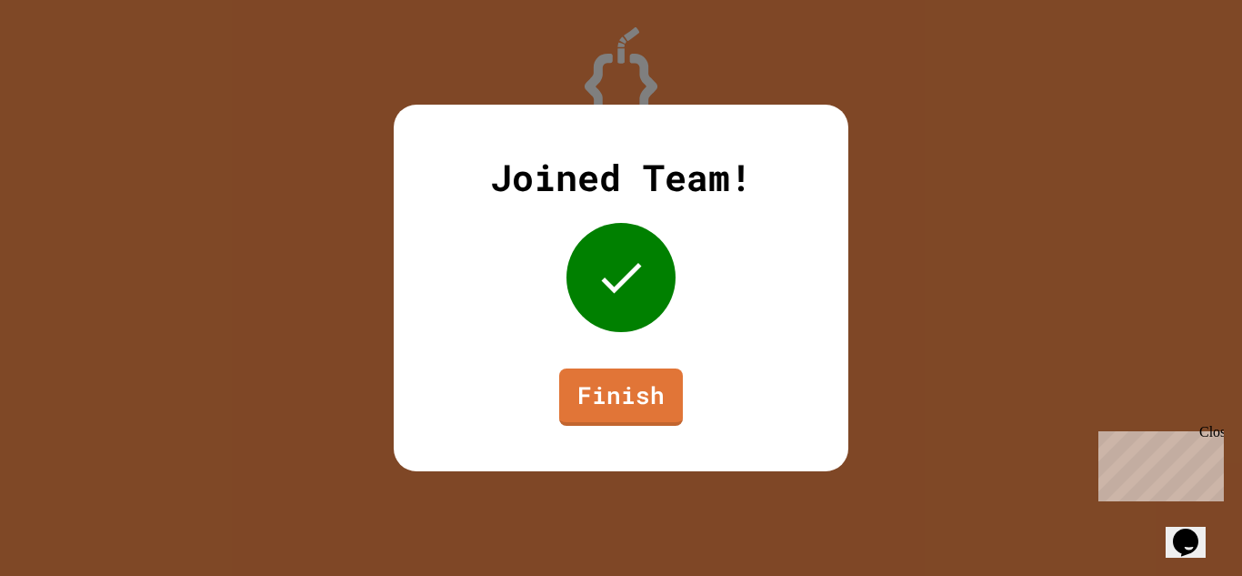
click at [1212, 437] on div "Close" at bounding box center [1211, 435] width 23 height 23
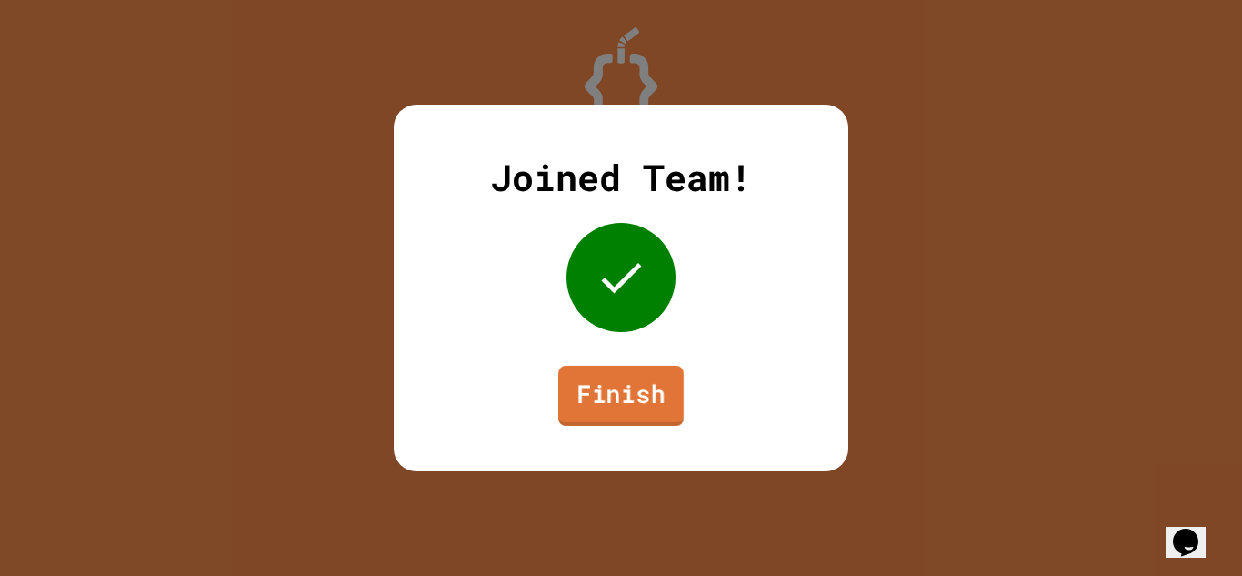
click at [613, 407] on link "Finish" at bounding box center [621, 396] width 126 height 60
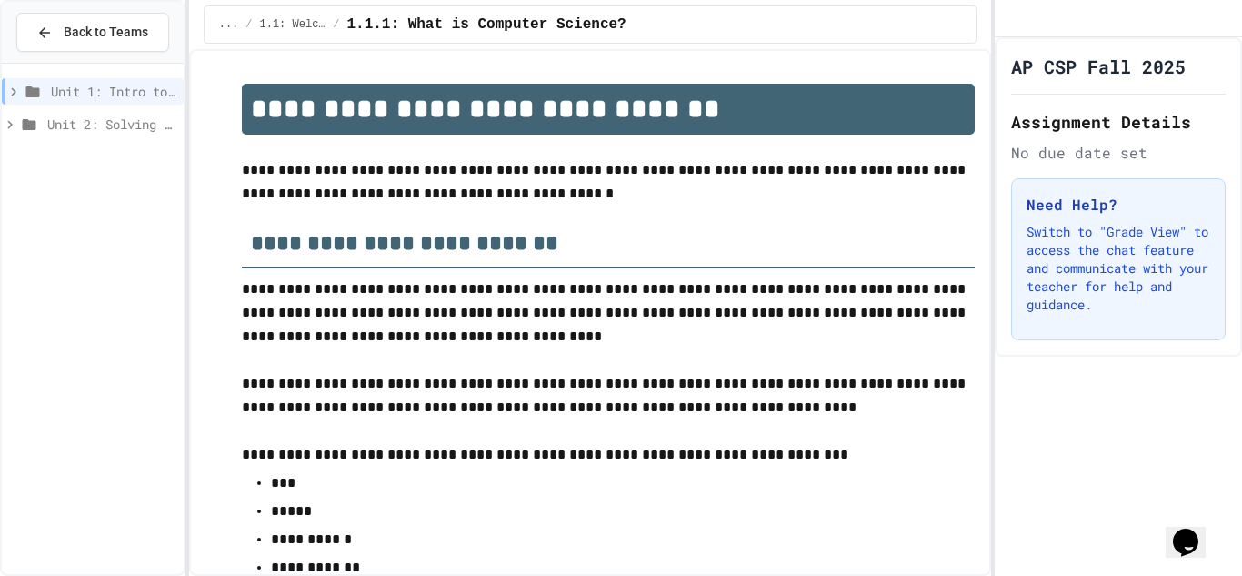
scroll to position [2938, 0]
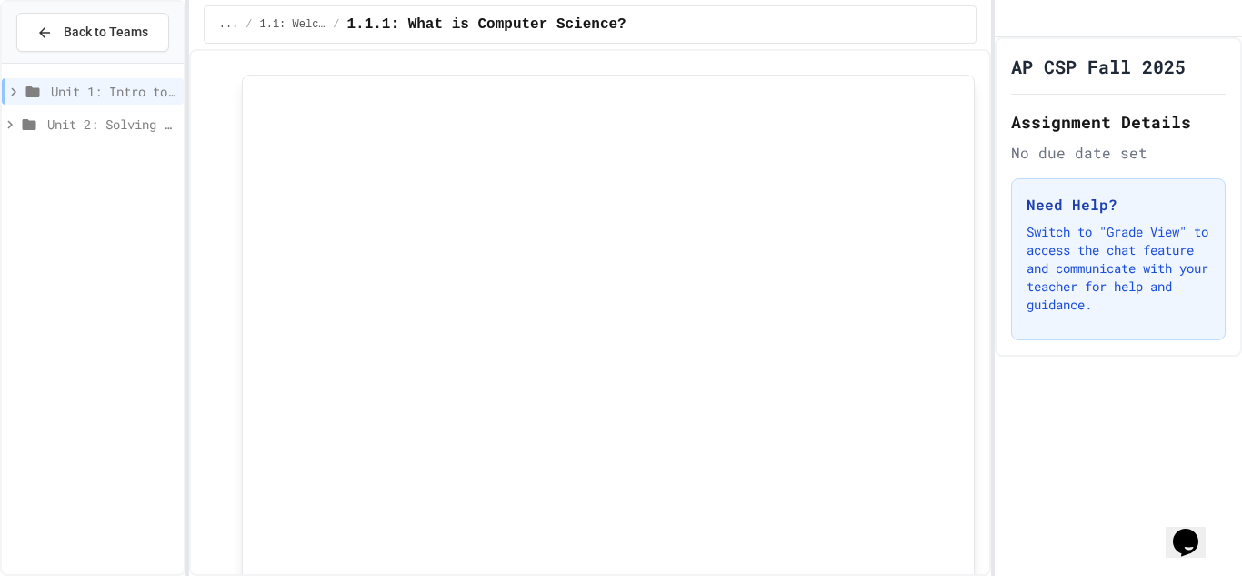
click at [7, 121] on icon at bounding box center [10, 124] width 16 height 16
click at [20, 192] on icon at bounding box center [21, 190] width 16 height 16
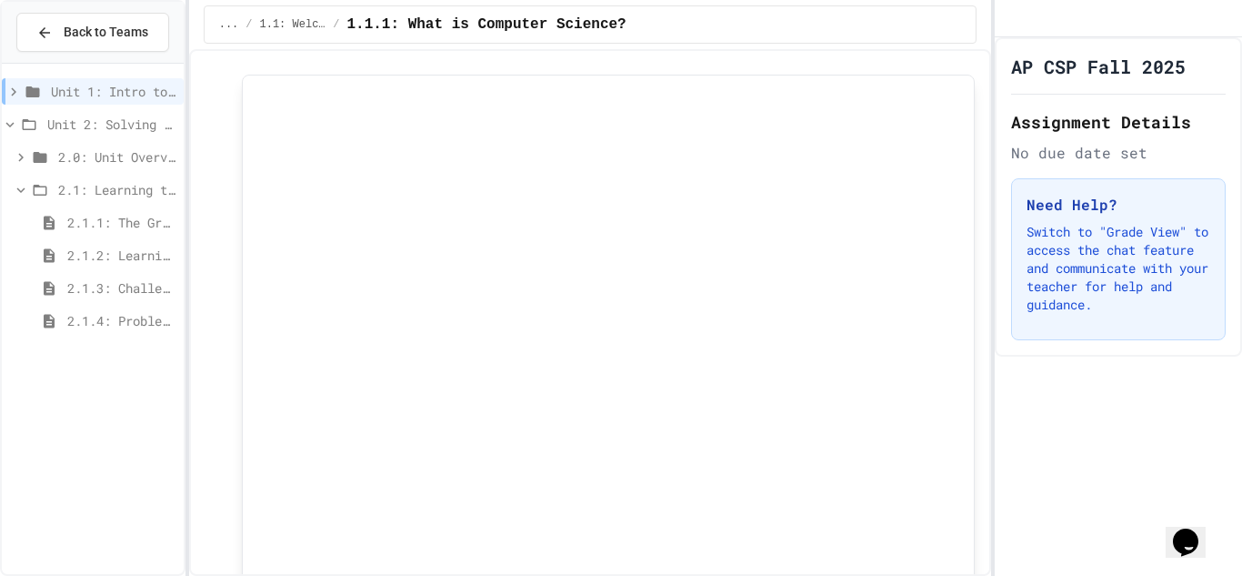
click at [77, 196] on span "2.1: Learning to Solve Hard Problems" at bounding box center [117, 189] width 118 height 19
click at [15, 186] on icon at bounding box center [21, 190] width 16 height 16
click at [99, 214] on span "2.1.1: The Growth Mindset" at bounding box center [121, 222] width 109 height 19
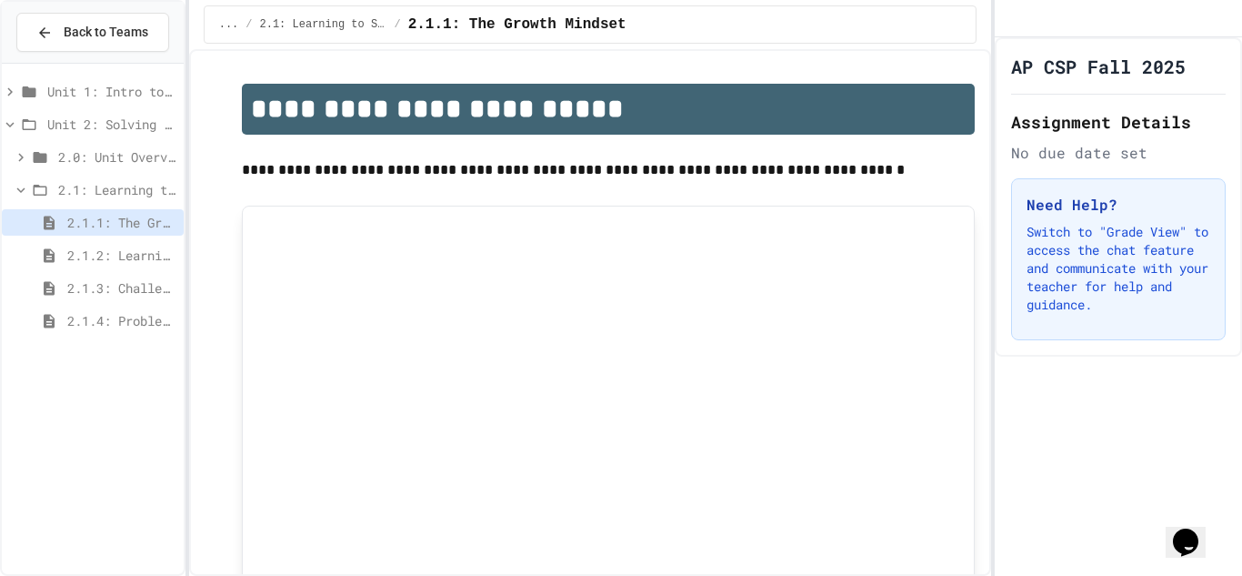
click at [913, 189] on p at bounding box center [609, 194] width 734 height 24
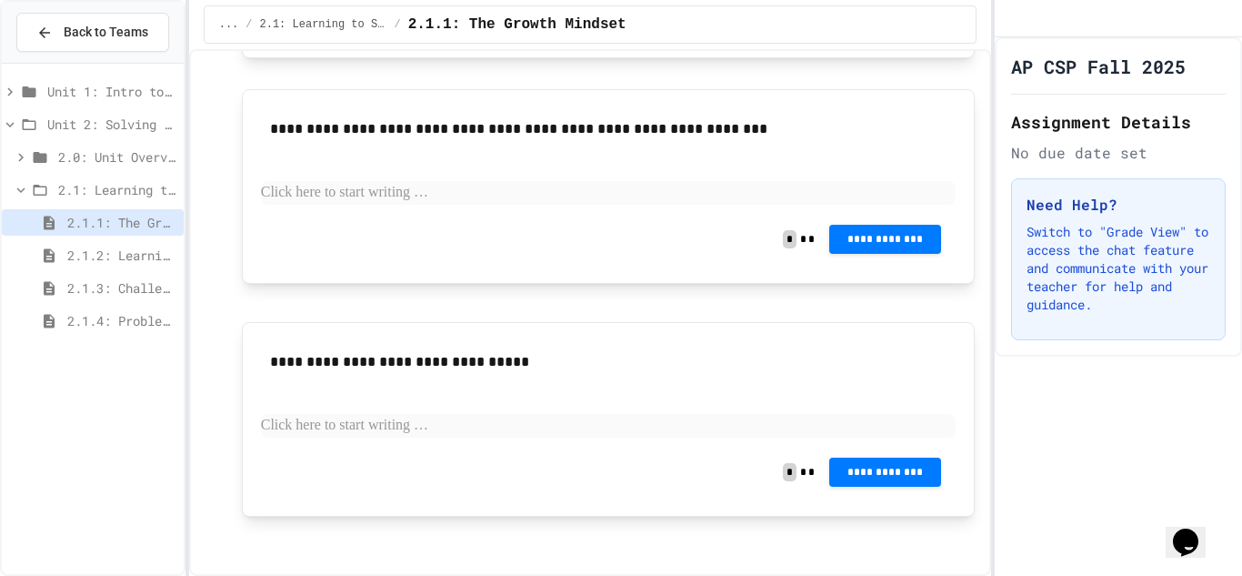
scroll to position [1273, 0]
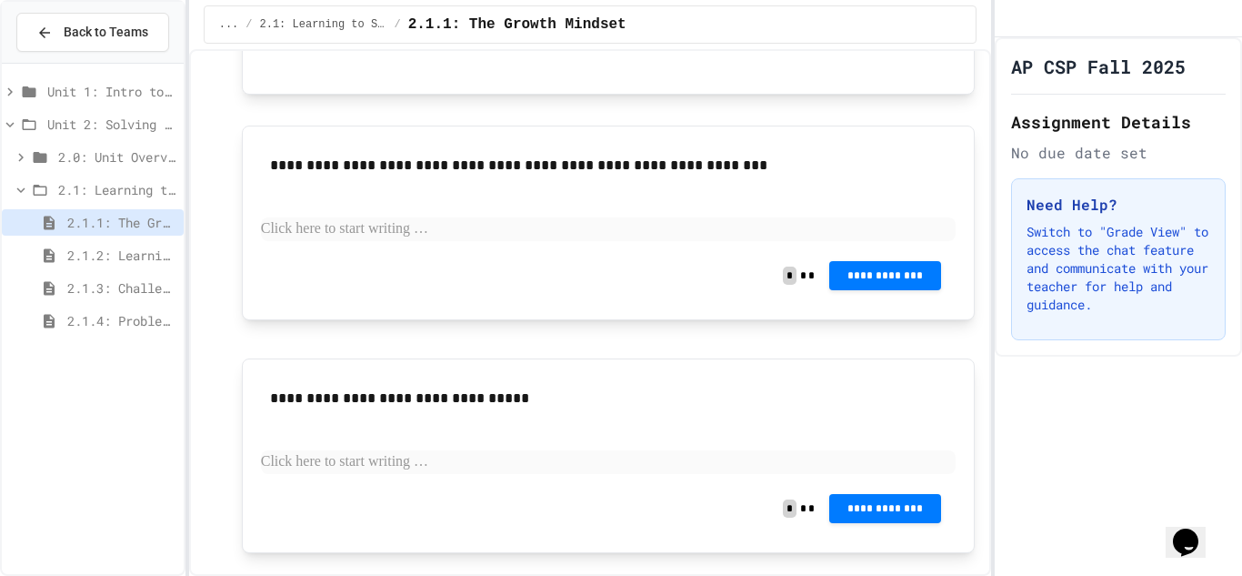
click at [437, 221] on p at bounding box center [609, 229] width 696 height 24
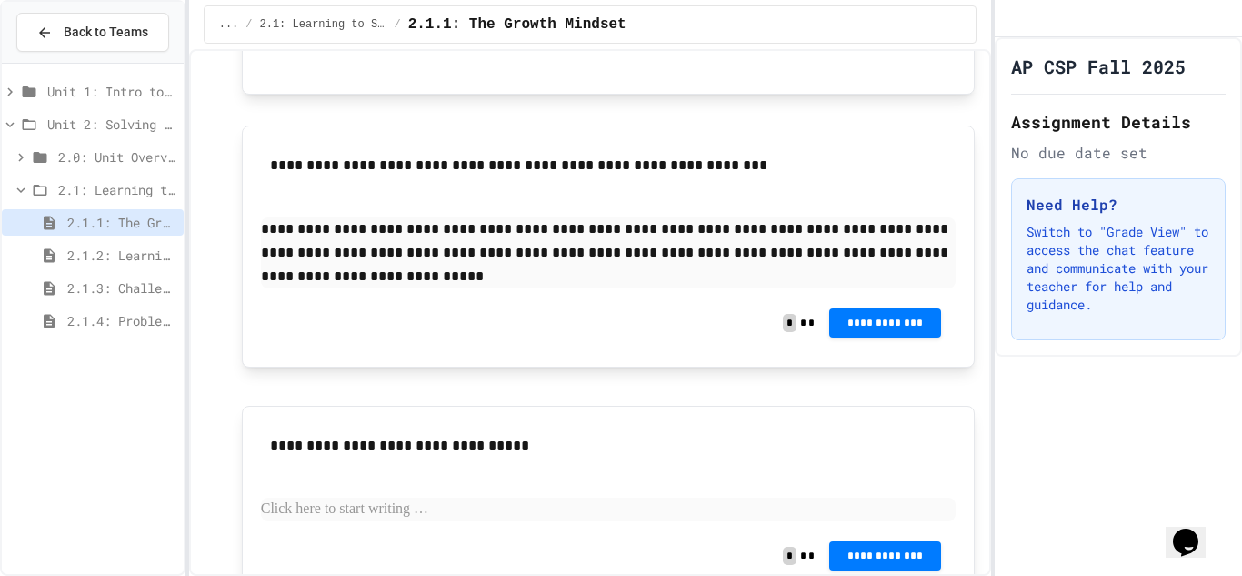
click at [295, 499] on p at bounding box center [609, 509] width 696 height 24
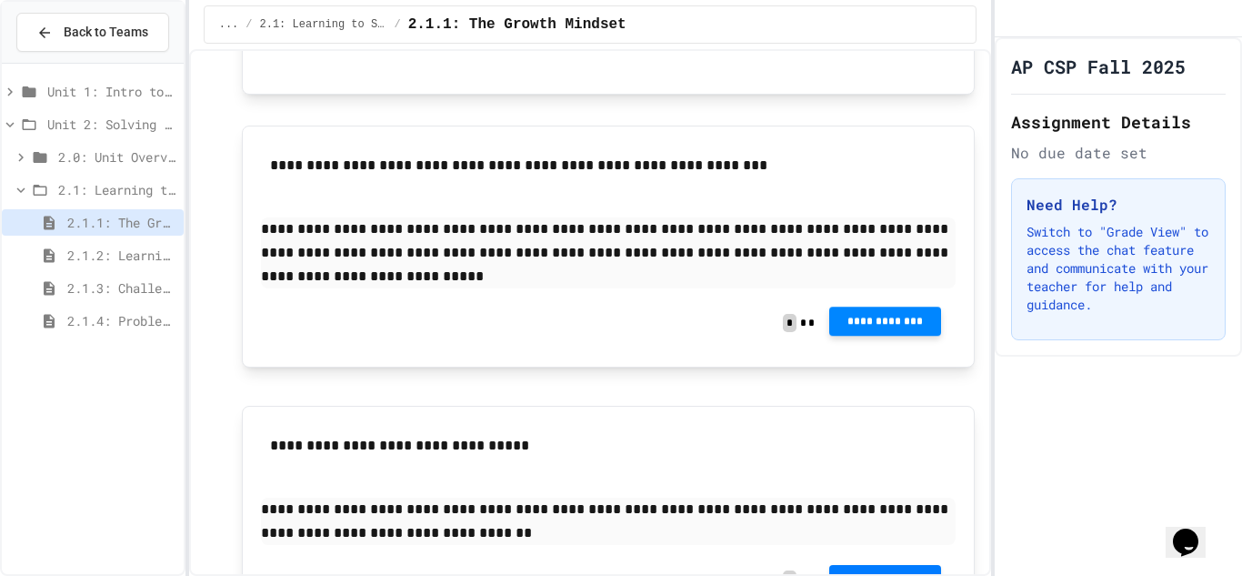
click at [861, 313] on button "**********" at bounding box center [885, 320] width 112 height 29
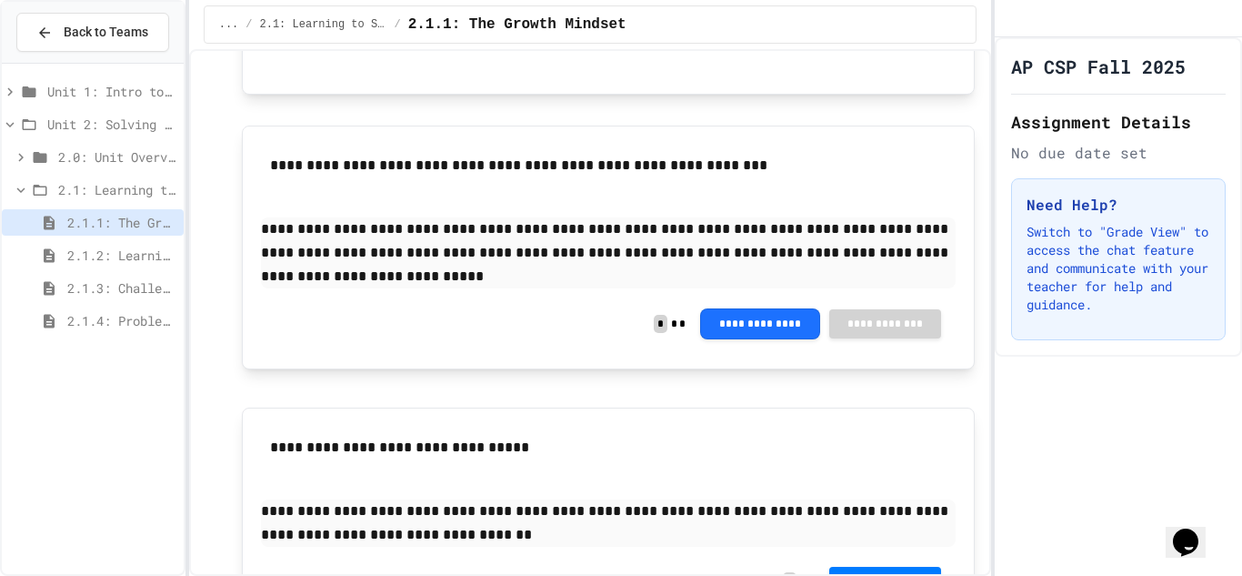
click at [877, 568] on button "**********" at bounding box center [885, 579] width 112 height 29
